Goal: Find contact information: Find contact information

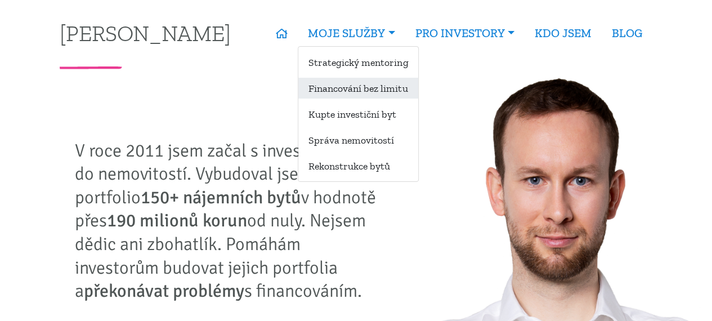
click at [370, 89] on link "Financování bez limitu" at bounding box center [359, 88] width 120 height 21
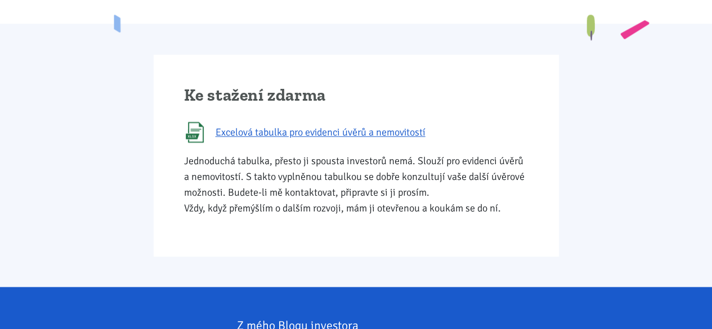
scroll to position [630, 0]
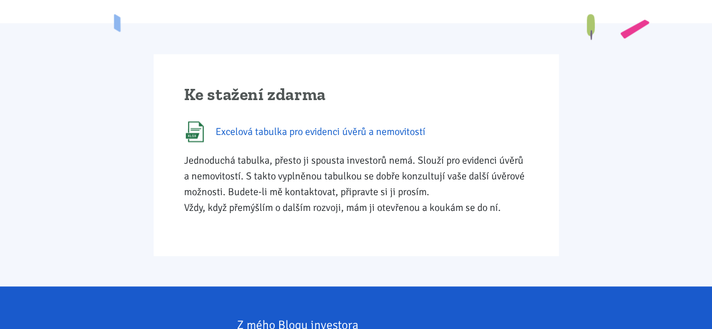
click at [326, 133] on span "Excelová tabulka pro evidenci úvěrů a nemovitostí" at bounding box center [321, 132] width 210 height 16
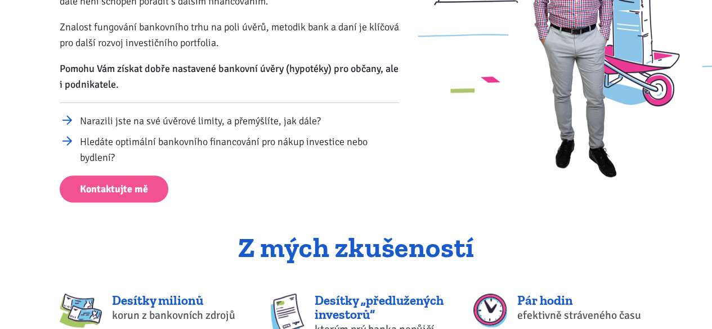
scroll to position [286, 0]
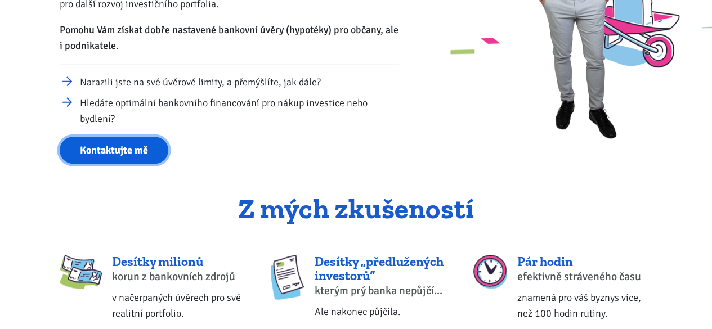
click at [105, 152] on link "Kontaktujte mě" at bounding box center [114, 151] width 109 height 28
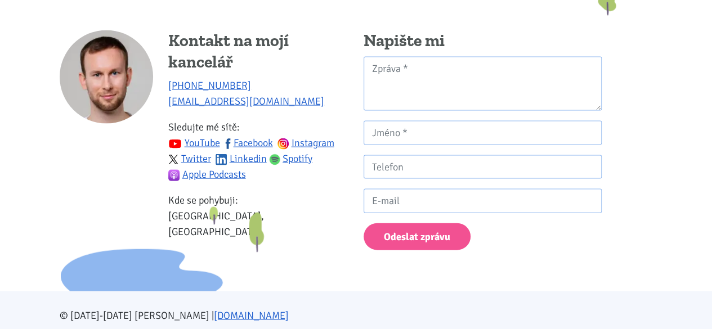
scroll to position [1178, 0]
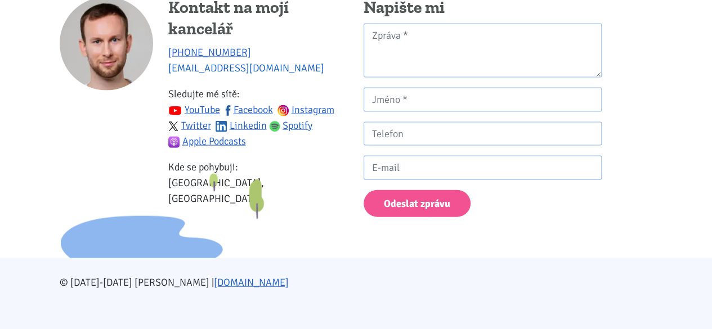
click at [215, 69] on link "[EMAIL_ADDRESS][DOMAIN_NAME]" at bounding box center [246, 68] width 156 height 12
click at [73, 130] on div at bounding box center [106, 107] width 93 height 220
drag, startPoint x: 231, startPoint y: 69, endPoint x: 169, endPoint y: 74, distance: 62.7
click at [169, 74] on p "[PHONE_NUMBER] [EMAIL_ADDRESS][DOMAIN_NAME]" at bounding box center [258, 60] width 180 height 32
copy link "[EMAIL_ADDRESS][DOMAIN_NAME]"
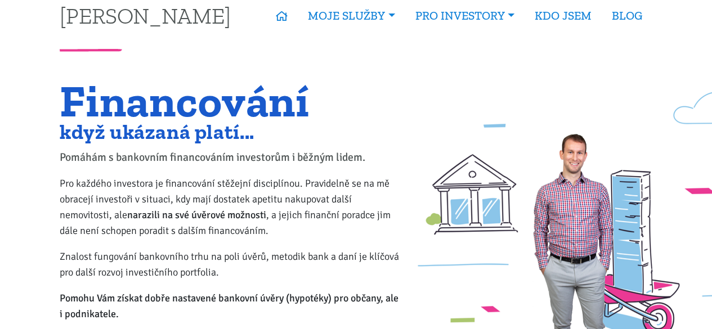
scroll to position [0, 0]
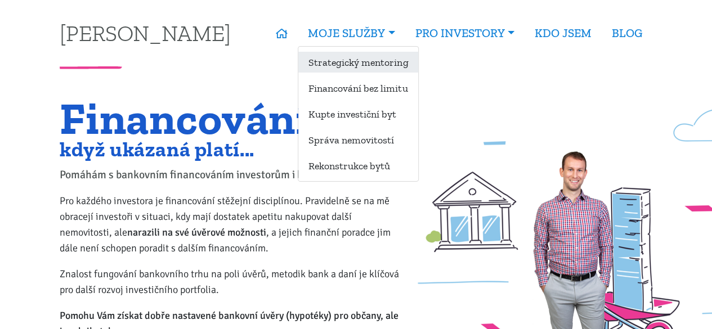
click at [325, 57] on link "Strategický mentoring" at bounding box center [359, 62] width 120 height 21
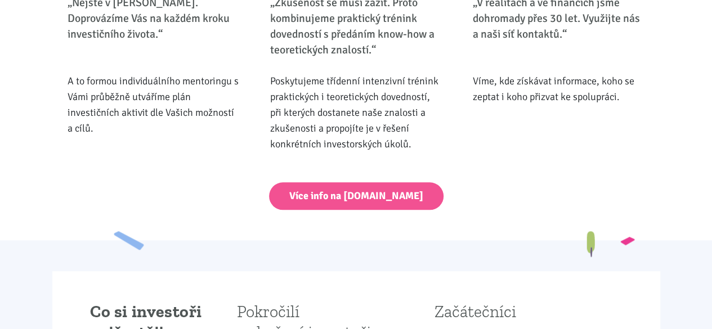
scroll to position [596, 0]
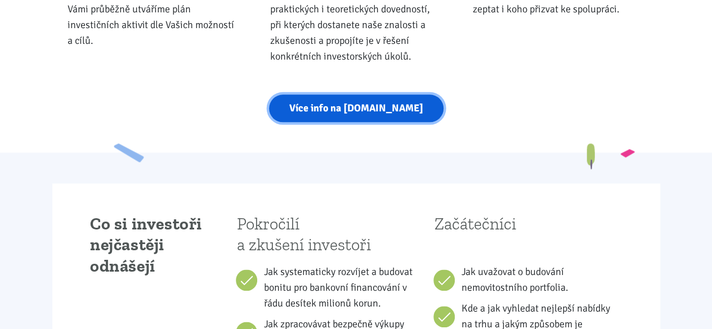
click at [364, 100] on link "Více info na [DOMAIN_NAME]" at bounding box center [356, 109] width 175 height 28
click at [382, 111] on link "Více info na strategickymentoring.cz" at bounding box center [356, 109] width 175 height 28
